Goal: Find specific page/section: Find specific page/section

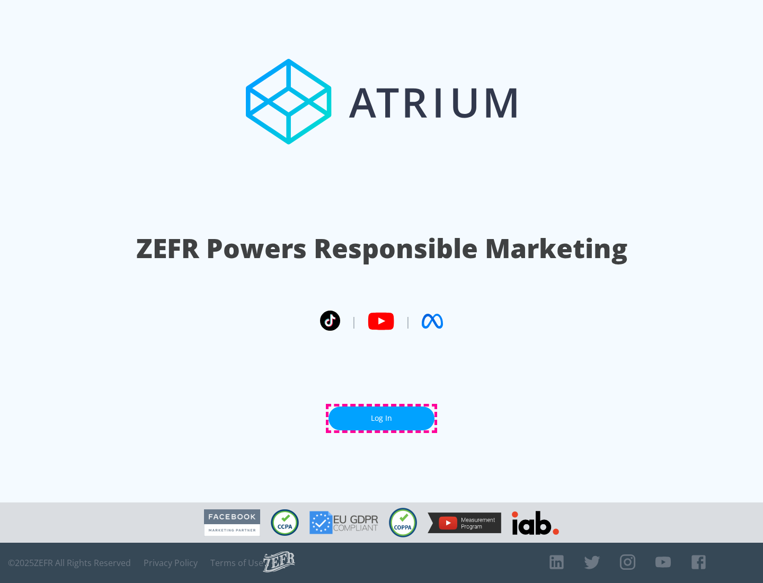
click at [382, 418] on link "Log In" at bounding box center [382, 418] width 106 height 24
